Goal: Navigation & Orientation: Find specific page/section

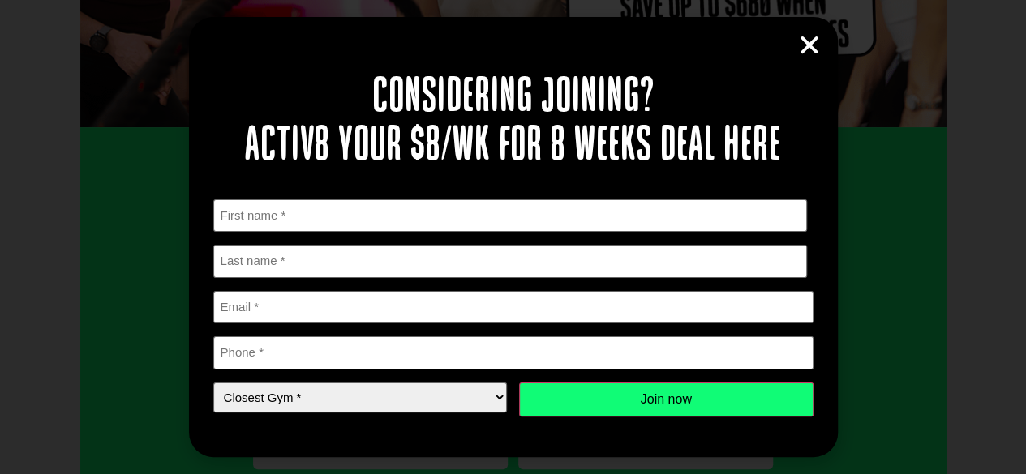
scroll to position [324, 0]
click at [804, 43] on icon "Close" at bounding box center [809, 45] width 24 height 24
click at [810, 45] on icon "Close" at bounding box center [809, 45] width 24 height 24
click at [810, 44] on icon "Close" at bounding box center [809, 45] width 24 height 24
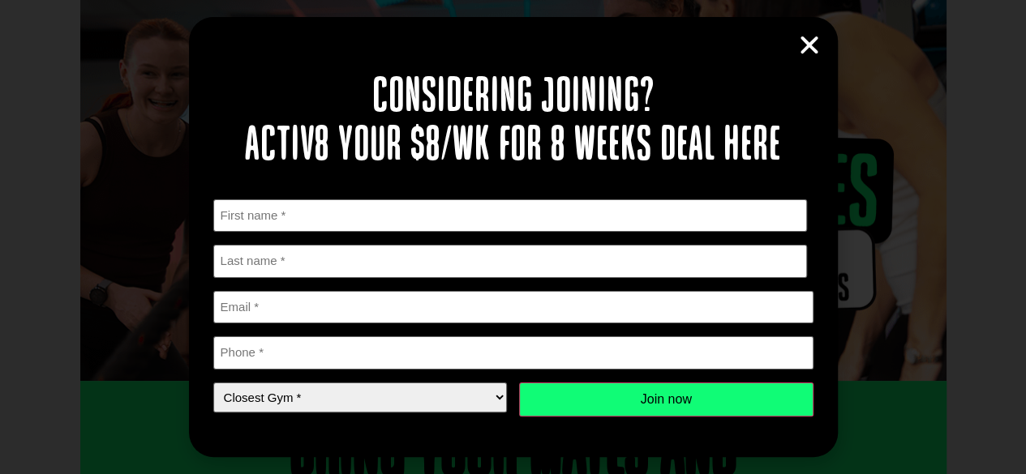
scroll to position [0, 0]
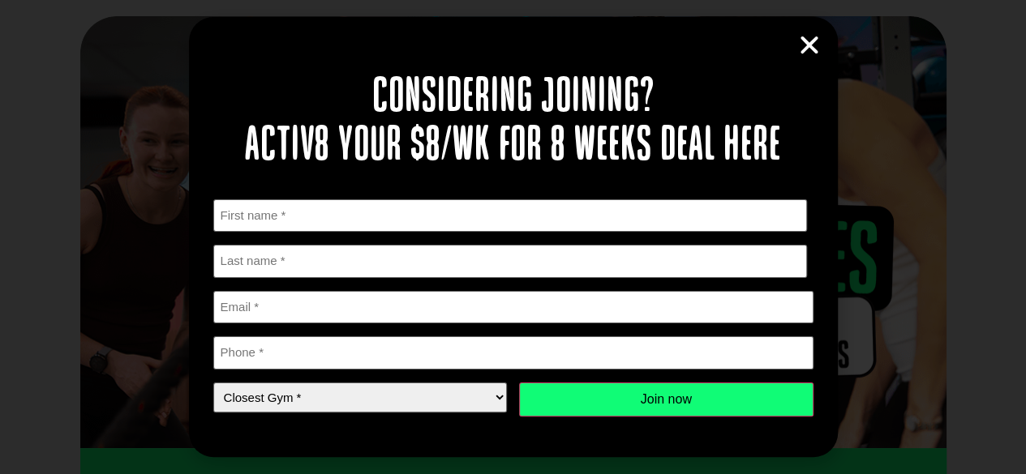
click at [808, 50] on icon "Close" at bounding box center [809, 45] width 24 height 24
click at [806, 50] on icon "Close" at bounding box center [809, 45] width 24 height 24
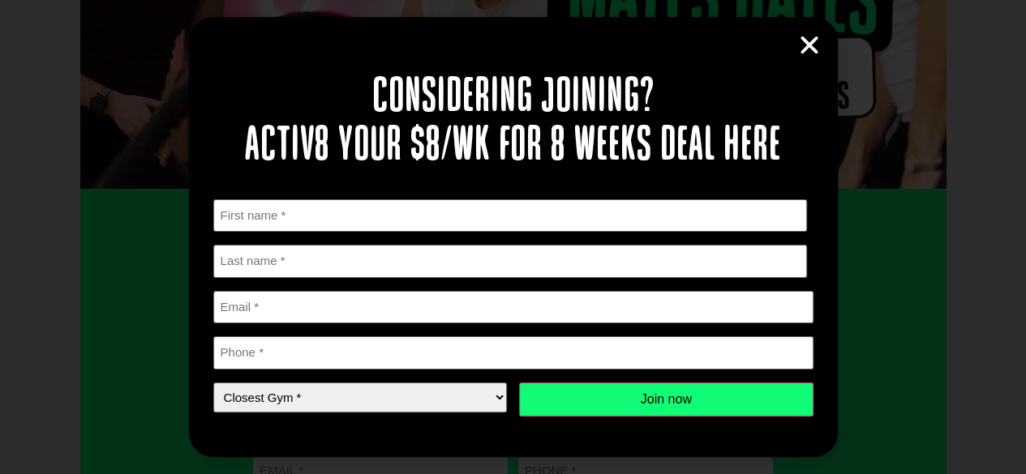
scroll to position [264, 0]
click at [805, 46] on icon "Close" at bounding box center [809, 45] width 24 height 24
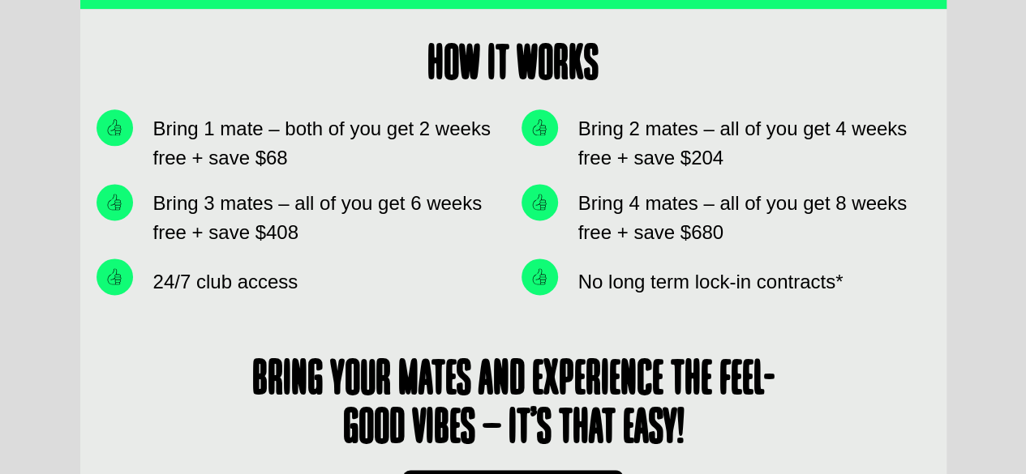
scroll to position [993, 0]
